Goal: Transaction & Acquisition: Download file/media

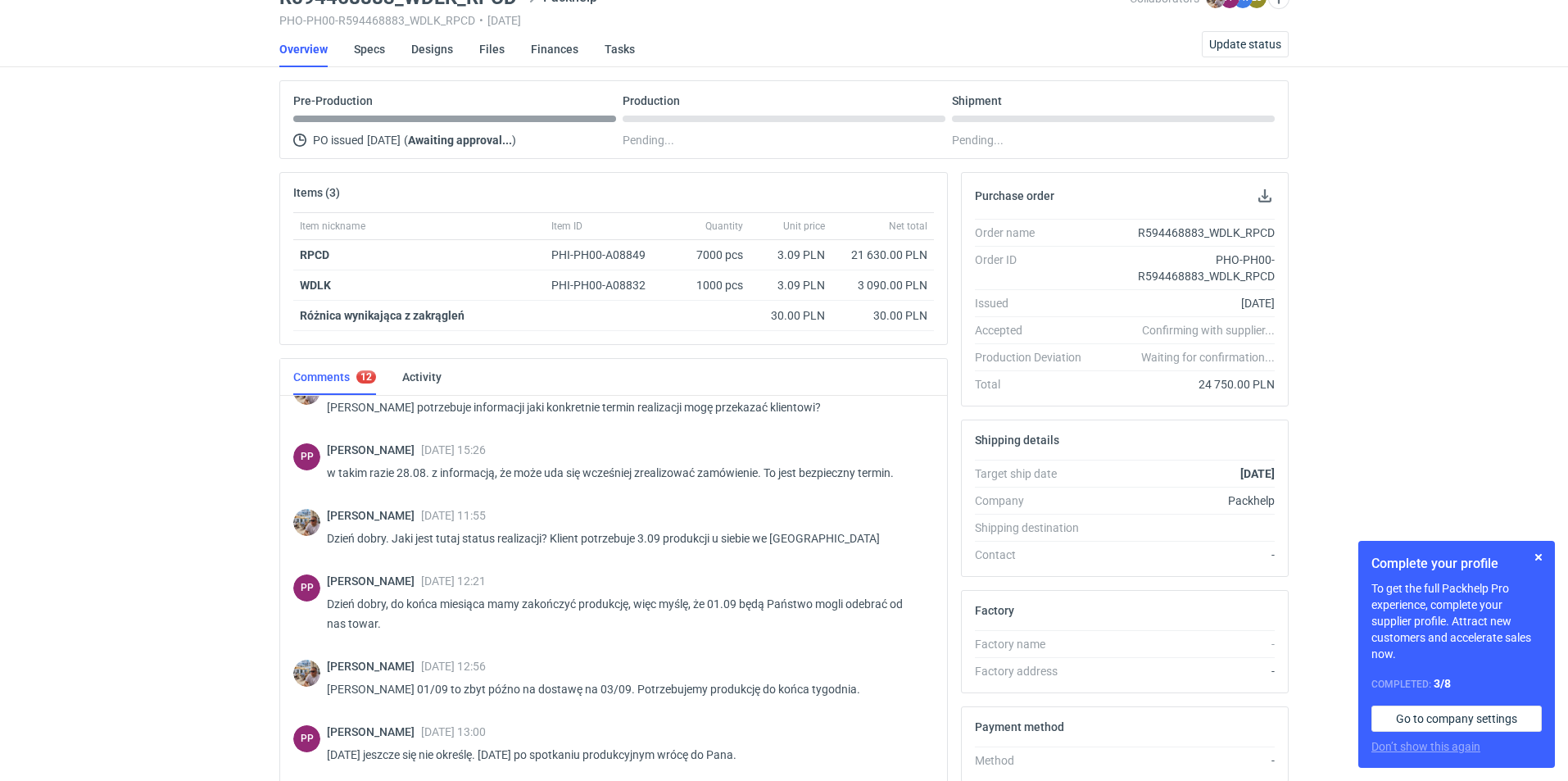
scroll to position [1004, 0]
click at [74, 507] on div "RFQs Specs Designs Items Orders Customers Tools Analytics 23 19 ES [PERSON_NAME…" at bounding box center [784, 313] width 1568 height 781
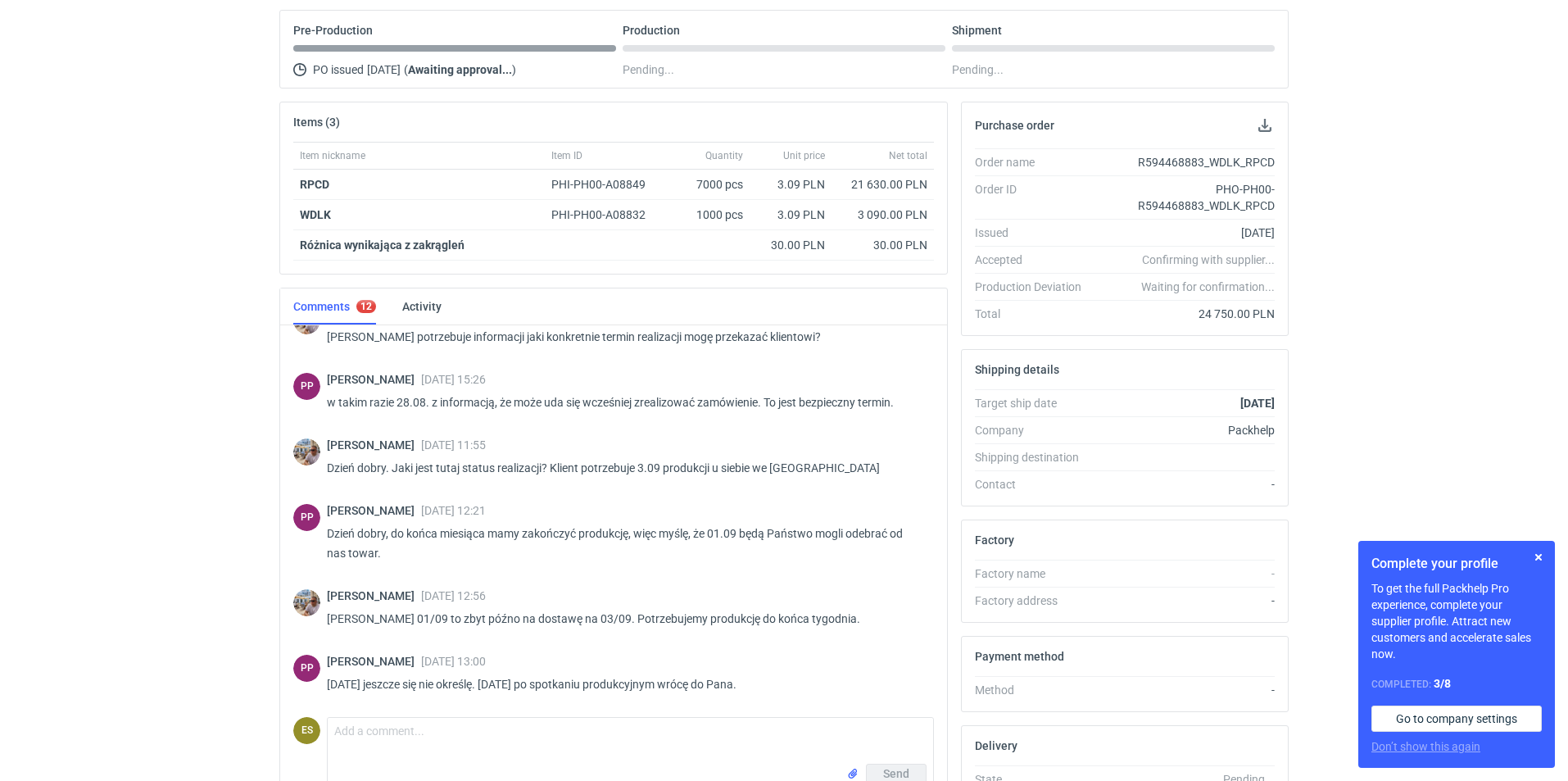
scroll to position [242, 0]
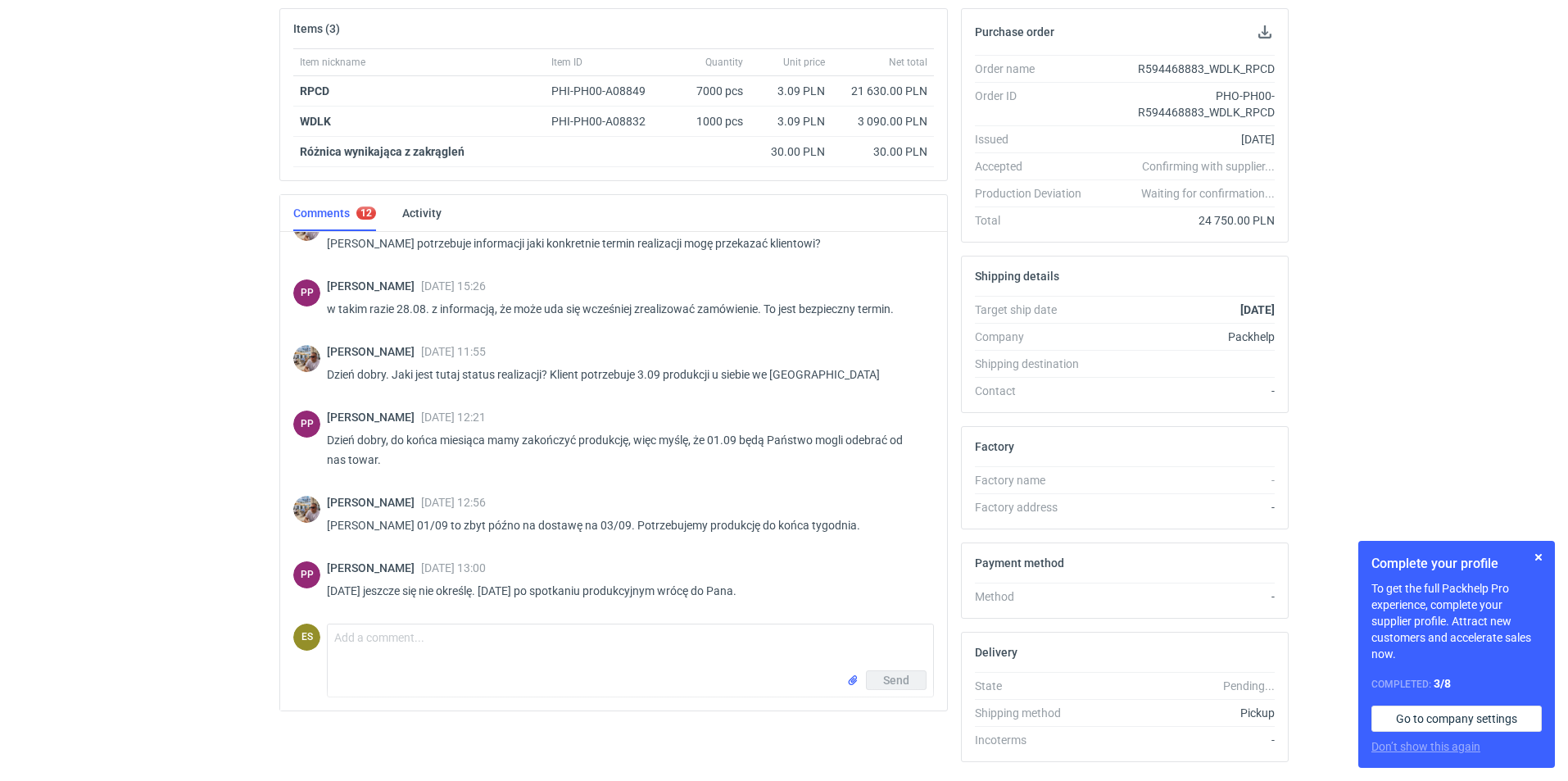
click at [166, 486] on div "RFQs Specs Designs Items Orders Customers Tools Analytics 23 19 ES [PERSON_NAME…" at bounding box center [784, 149] width 1568 height 781
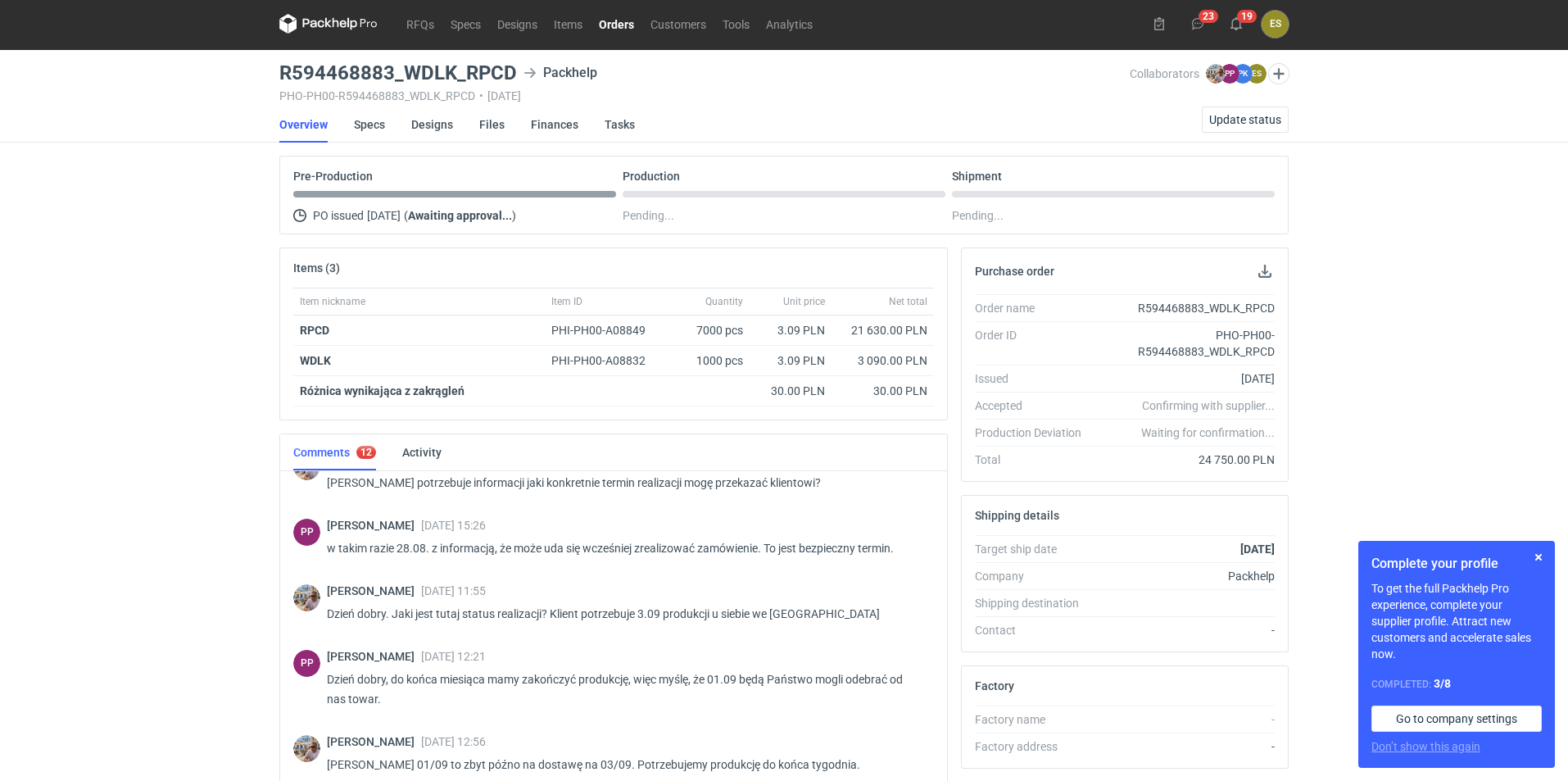
scroll to position [0, 0]
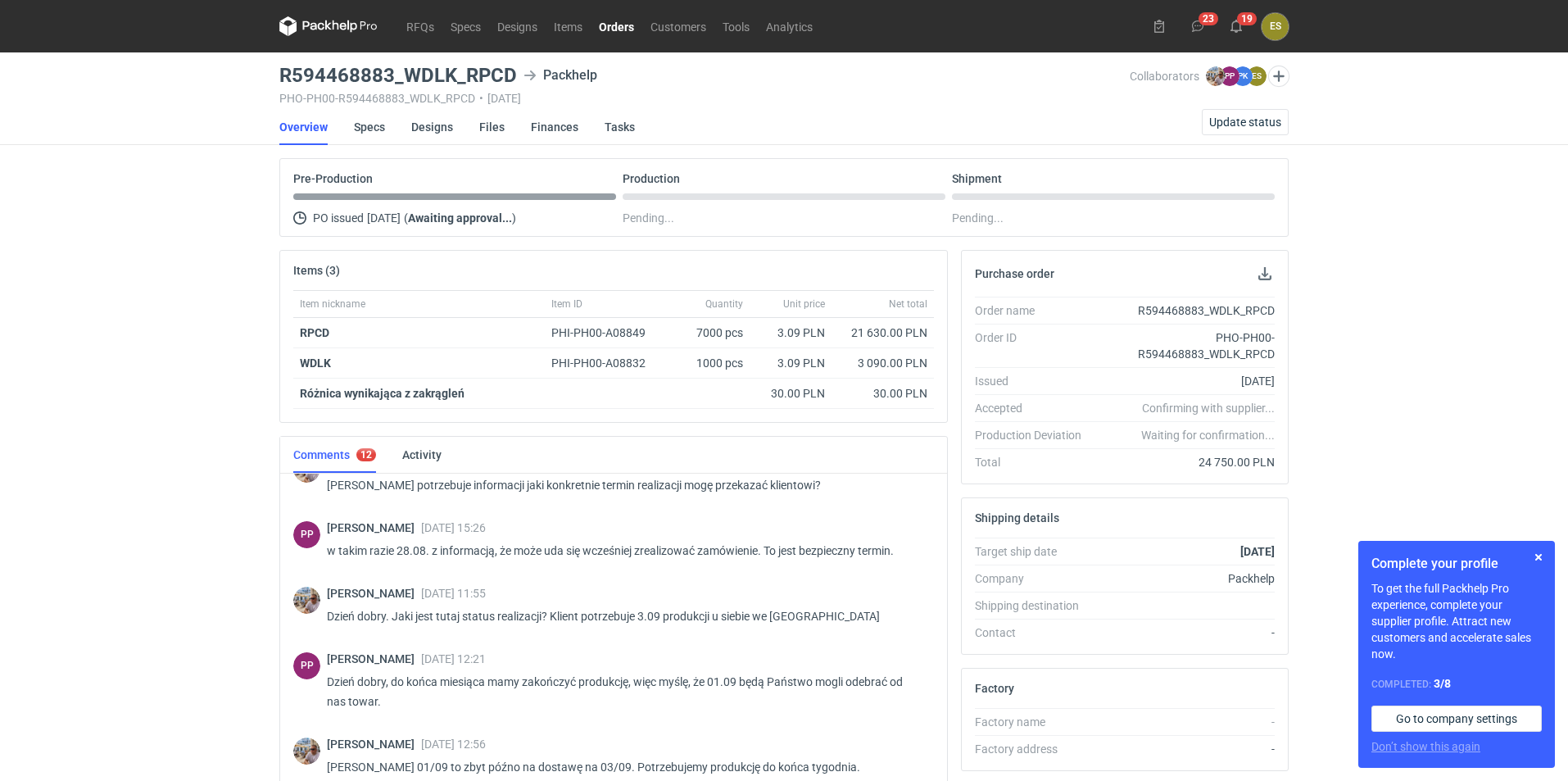
drag, startPoint x: 459, startPoint y: 120, endPoint x: 449, endPoint y: 126, distance: 11.7
click at [458, 121] on li "Designs" at bounding box center [445, 127] width 68 height 36
click at [441, 129] on link "Designs" at bounding box center [433, 127] width 42 height 36
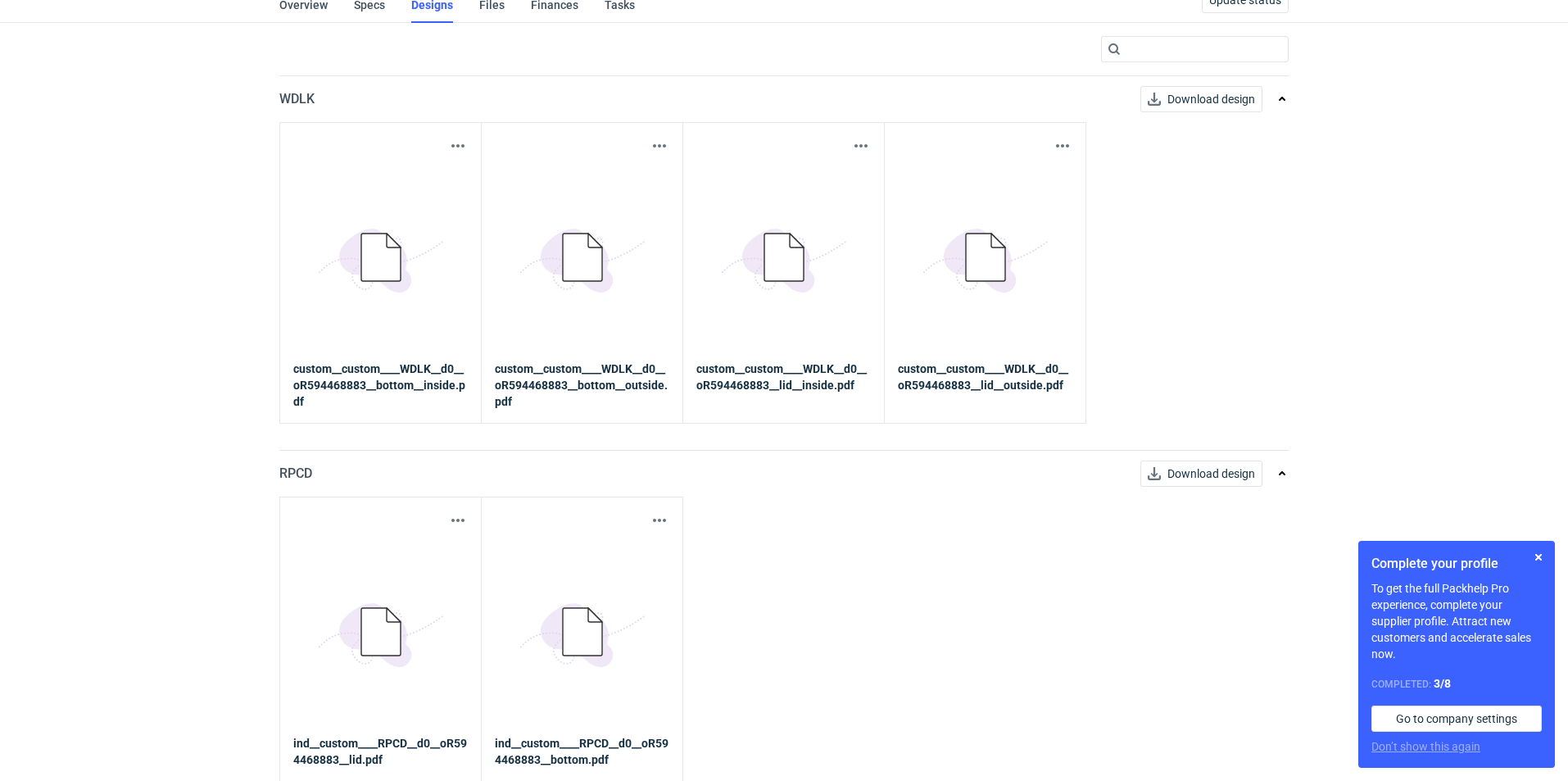
scroll to position [123, 0]
click at [388, 237] on icon at bounding box center [394, 240] width 14 height 14
click at [391, 376] on strong "custom__custom____WDLK__d0__oR594468883__bottom__inside.pdf" at bounding box center [380, 384] width 174 height 49
click at [1184, 102] on link "Download design" at bounding box center [1201, 99] width 122 height 26
